Goal: Task Accomplishment & Management: Complete application form

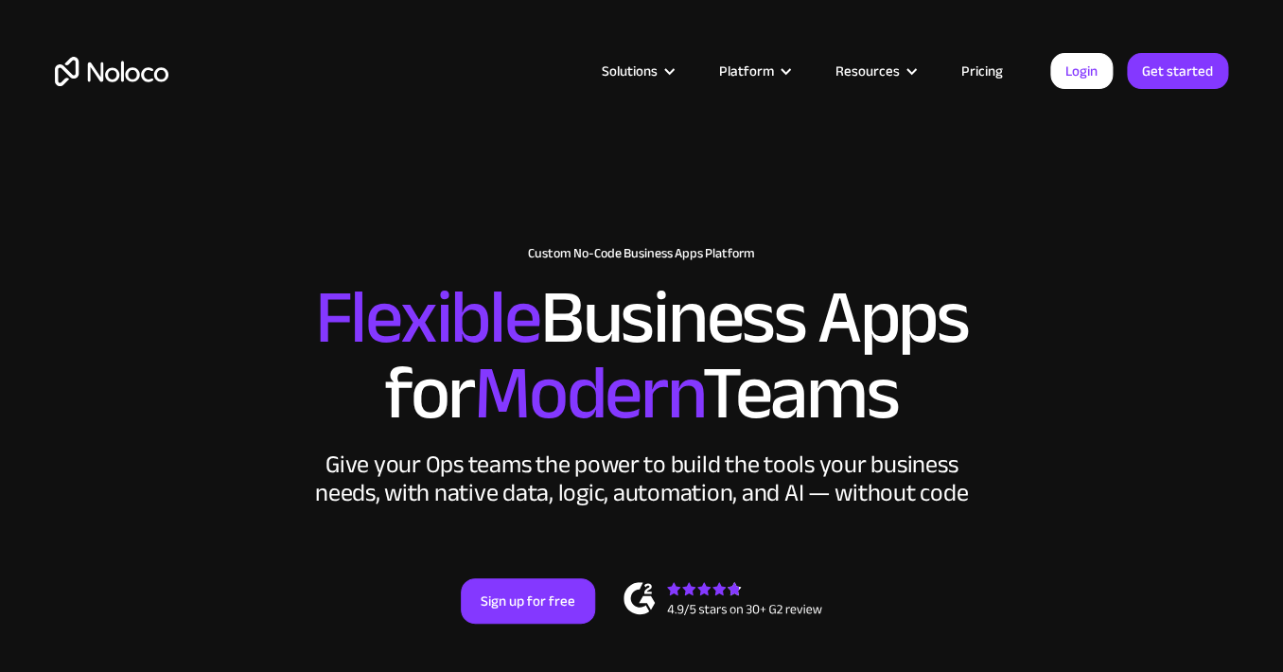
click at [993, 72] on link "Pricing" at bounding box center [982, 71] width 89 height 25
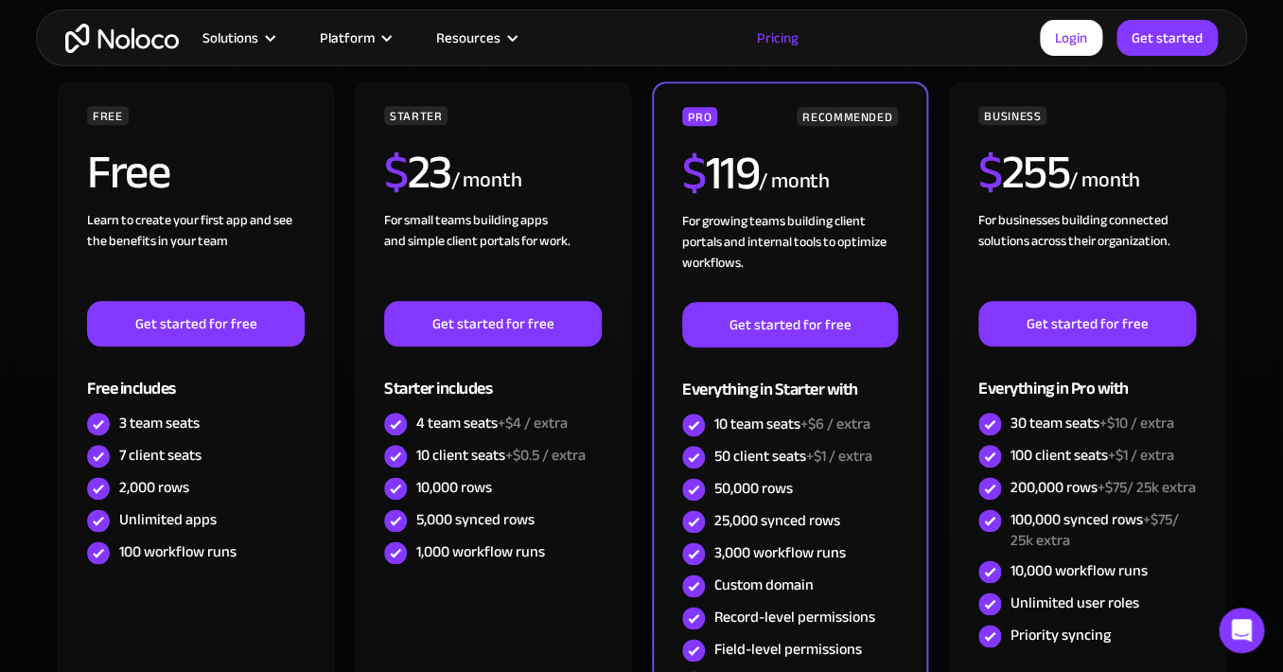
scroll to position [546, 0]
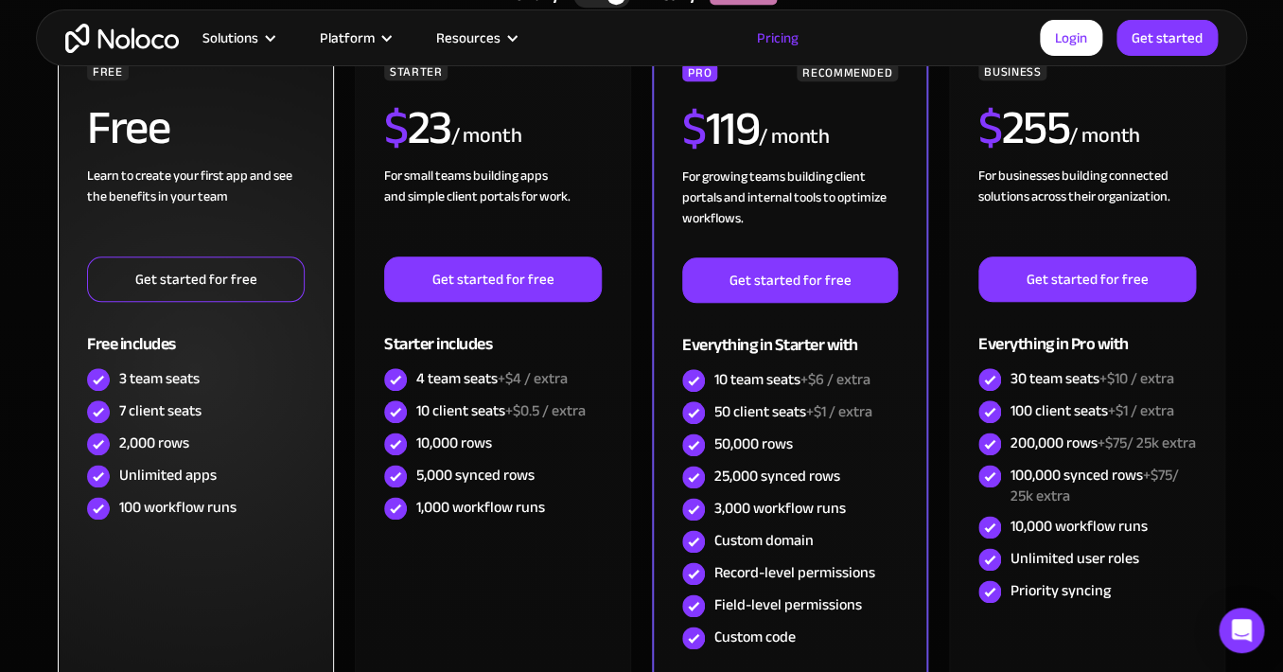
click at [194, 290] on link "Get started for free" at bounding box center [196, 278] width 218 height 45
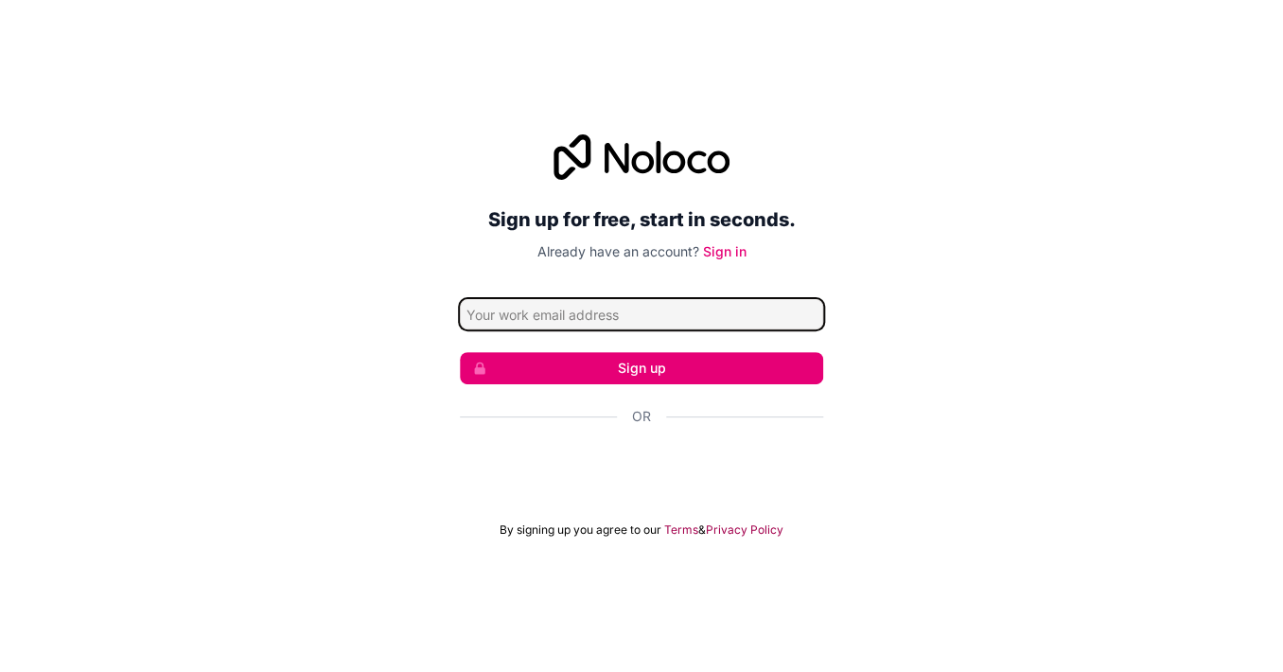
click at [656, 314] on input "Email address" at bounding box center [641, 314] width 363 height 30
click at [658, 308] on input "Email address" at bounding box center [641, 314] width 363 height 30
click at [555, 314] on input "[PERSON_NAME]" at bounding box center [641, 314] width 363 height 30
paste input "[EMAIL_ADDRESS][DOMAIN_NAME]"
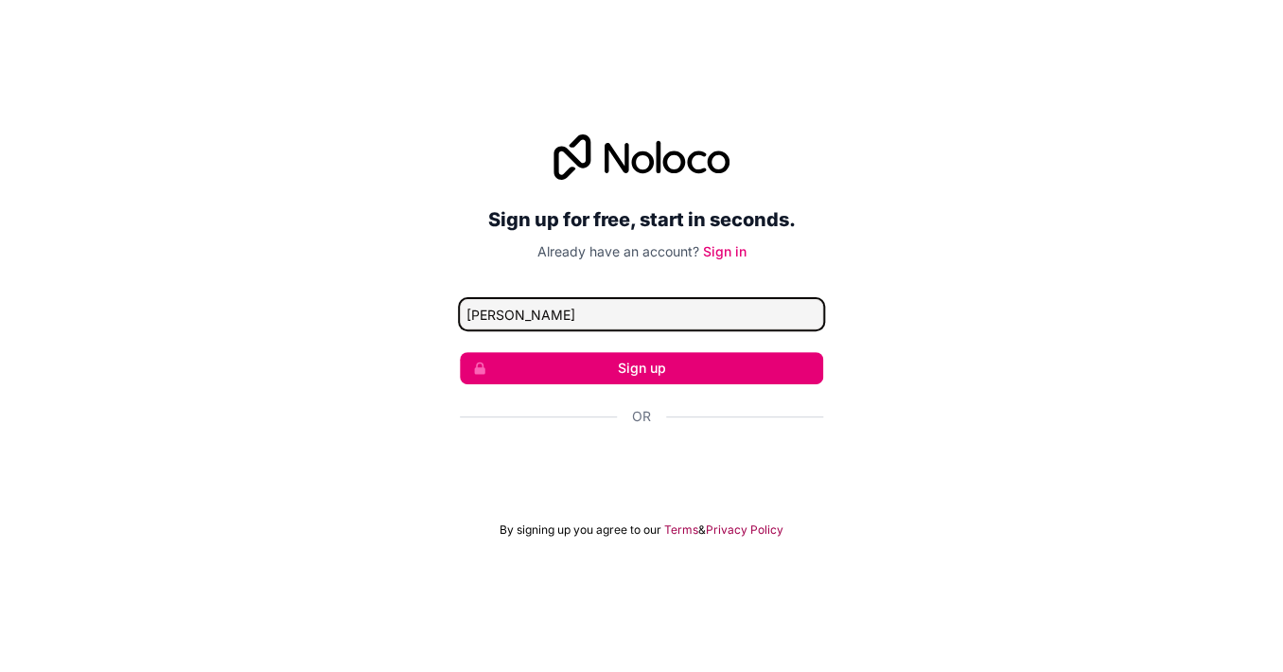
type input "[EMAIL_ADDRESS][DOMAIN_NAME]"
click button "Sign up" at bounding box center [641, 368] width 363 height 32
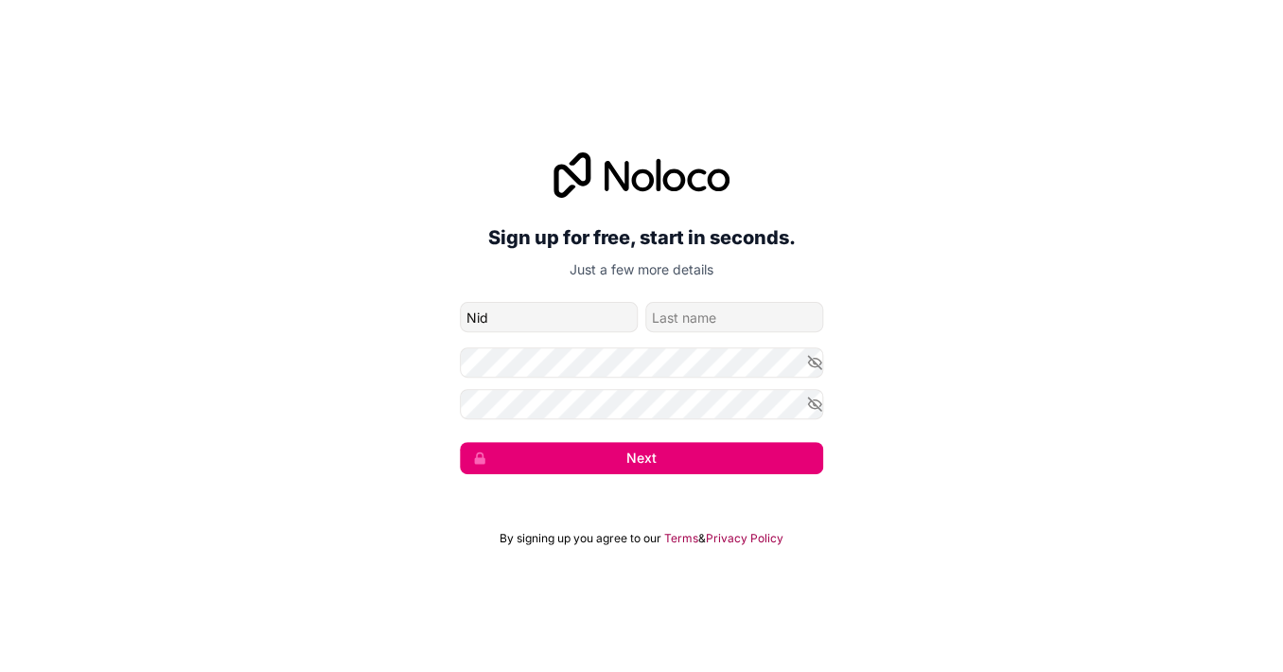
type input "Nid"
type input "[PERSON_NAME]"
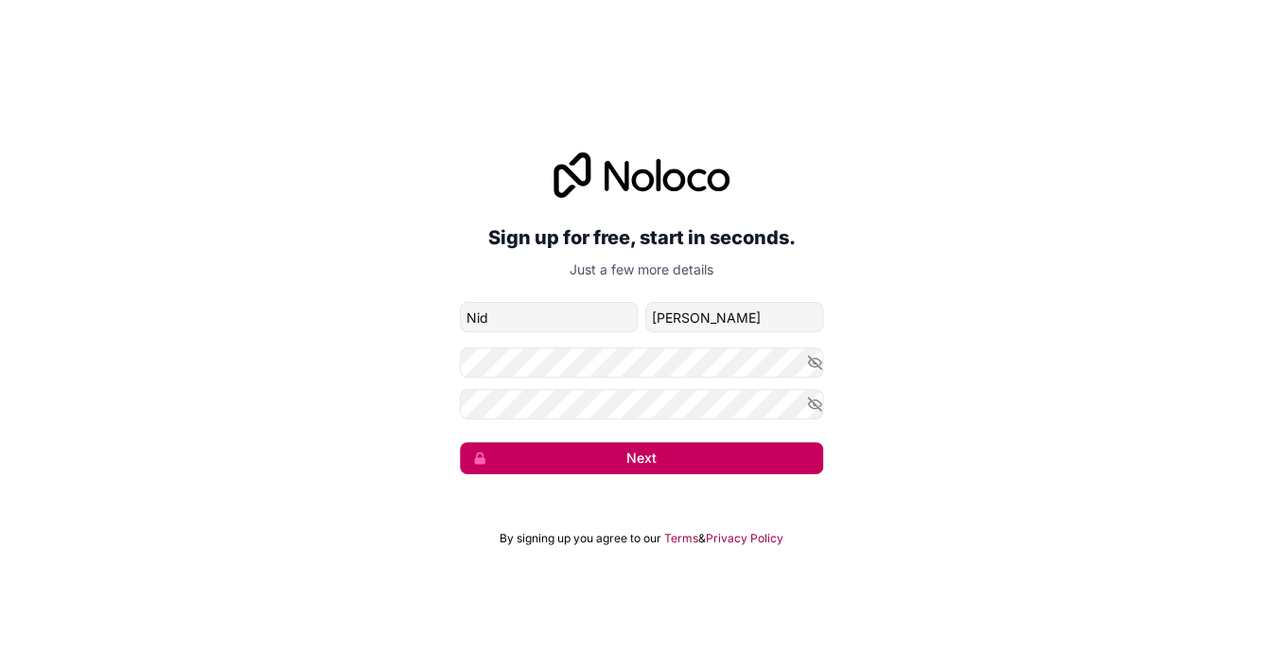
click at [638, 471] on button "Next" at bounding box center [641, 458] width 363 height 32
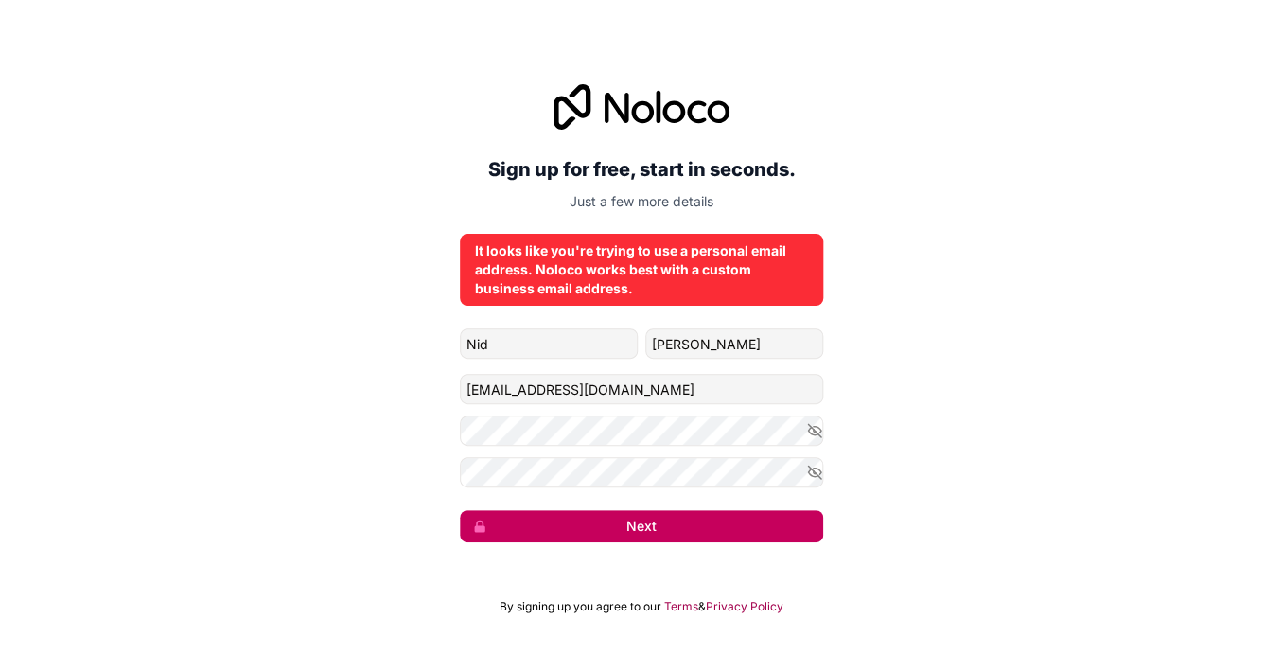
click at [644, 526] on button "Next" at bounding box center [641, 526] width 363 height 32
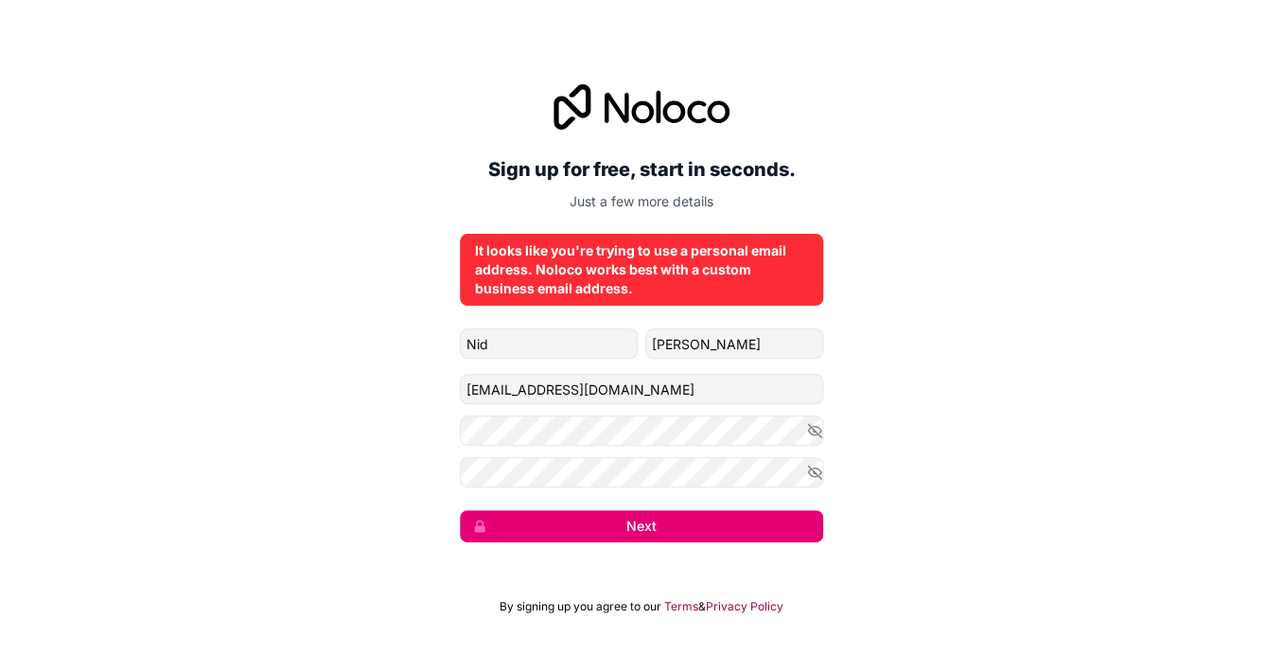
click at [610, 273] on div "It looks like you're trying to use a personal email address. Noloco works best …" at bounding box center [641, 269] width 333 height 57
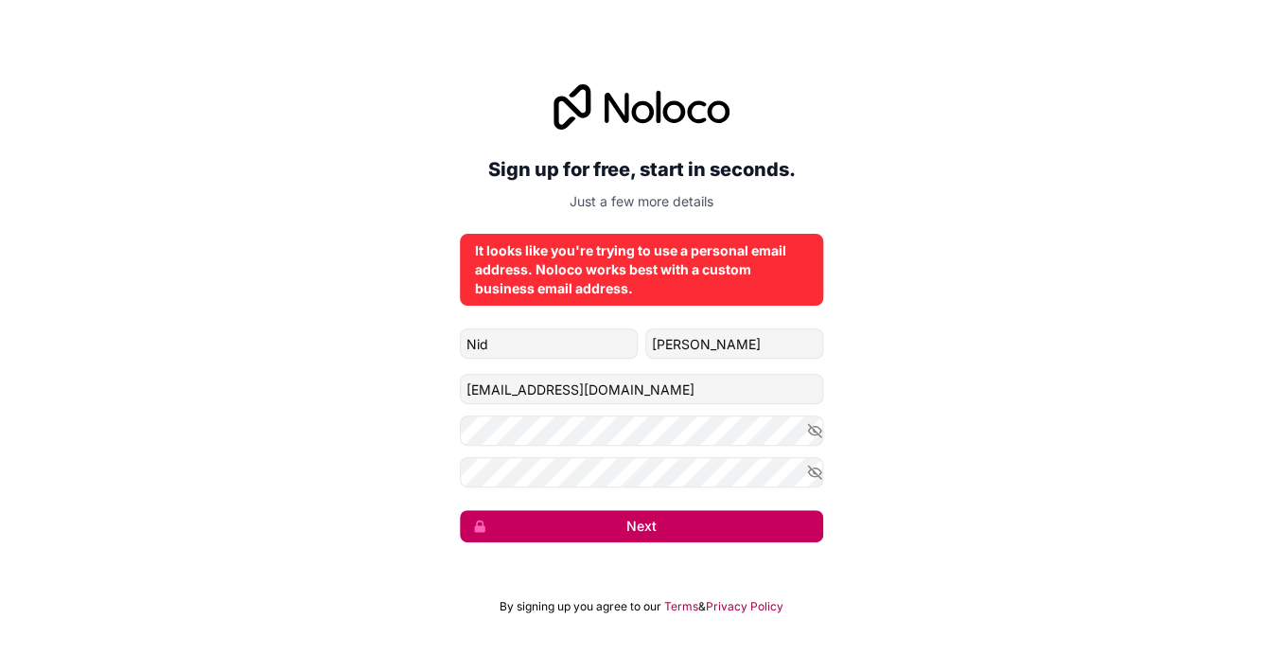
click at [664, 527] on button "Next" at bounding box center [641, 526] width 363 height 32
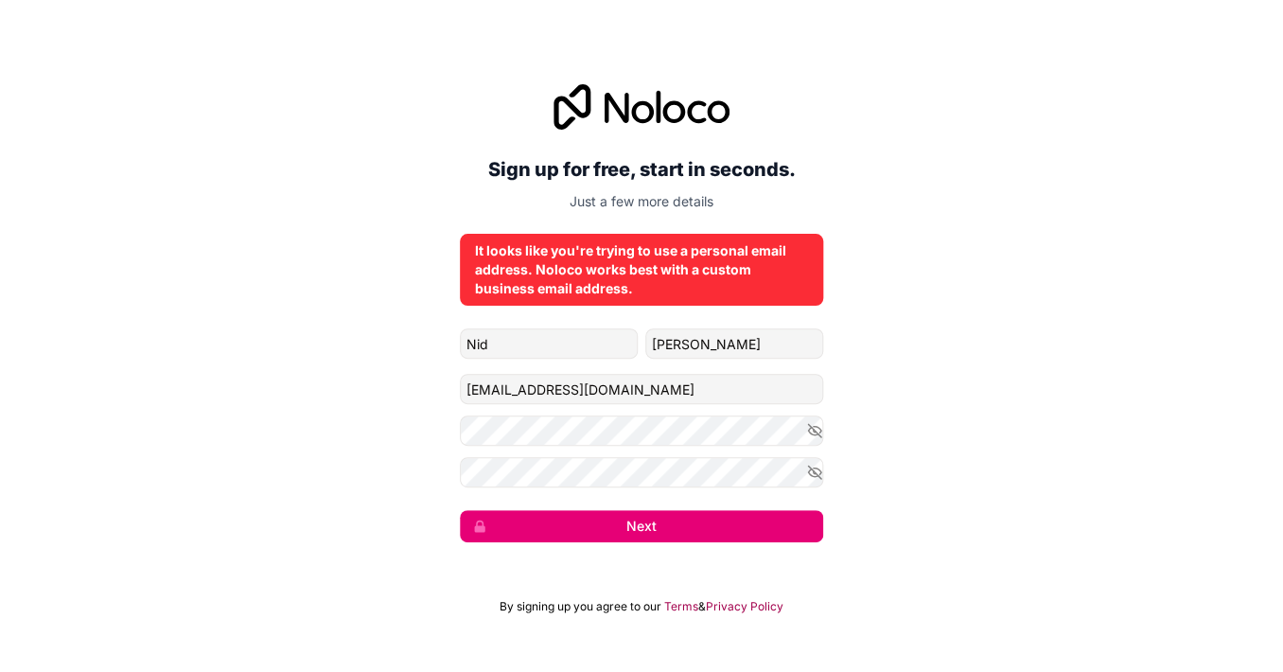
click at [670, 114] on icon at bounding box center [642, 106] width 176 height 45
click at [641, 101] on icon at bounding box center [642, 106] width 176 height 45
